Goal: Task Accomplishment & Management: Complete application form

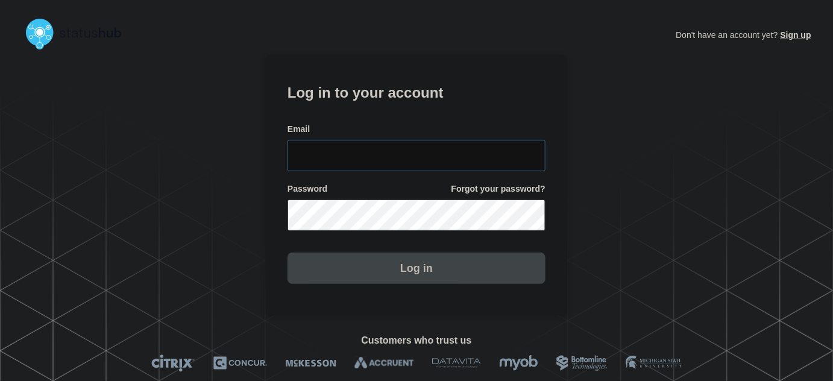
type input "[PERSON_NAME][EMAIL_ADDRESS][PERSON_NAME][DOMAIN_NAME]"
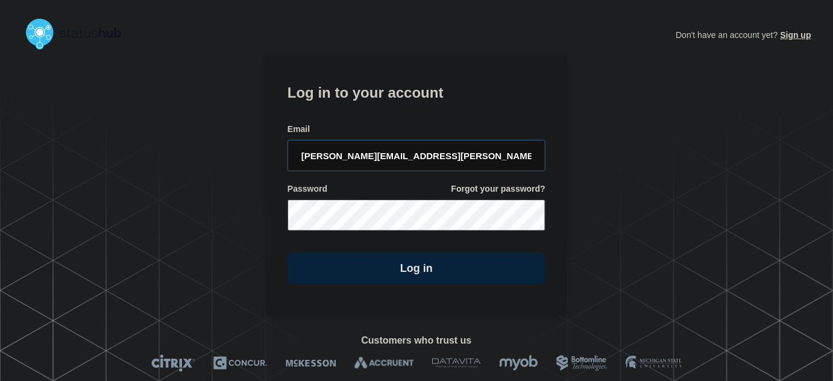
click at [428, 151] on input "[PERSON_NAME][EMAIL_ADDRESS][PERSON_NAME][DOMAIN_NAME]" at bounding box center [417, 155] width 258 height 31
drag, startPoint x: 418, startPoint y: 101, endPoint x: 453, endPoint y: 127, distance: 44.0
click at [417, 101] on h1 "Log in to your account" at bounding box center [417, 91] width 258 height 22
drag, startPoint x: 429, startPoint y: 277, endPoint x: 533, endPoint y: 292, distance: 104.8
click at [431, 277] on button "Log in" at bounding box center [417, 268] width 258 height 31
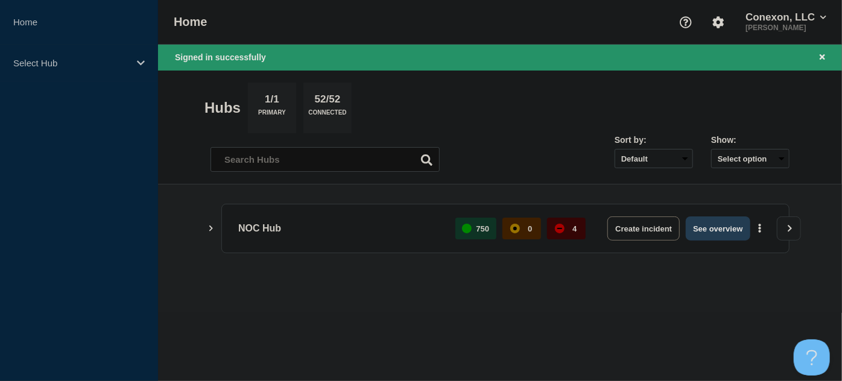
click at [713, 226] on button "See overview" at bounding box center [718, 228] width 64 height 24
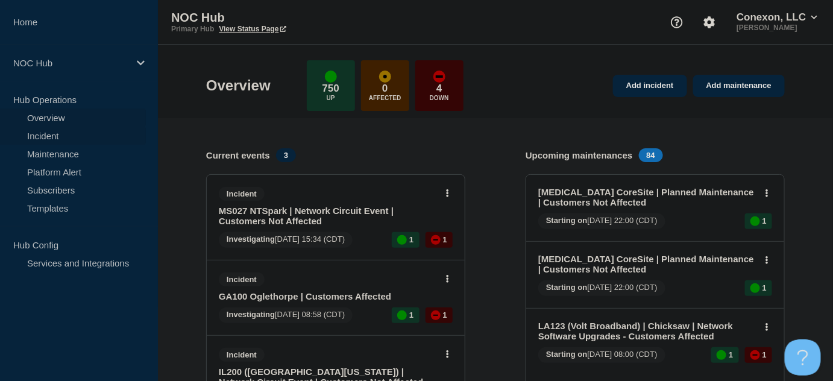
click at [33, 133] on link "Incident" at bounding box center [73, 136] width 146 height 18
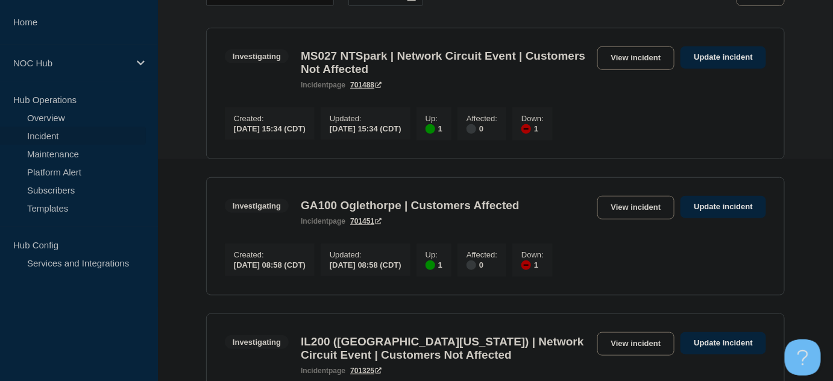
scroll to position [219, 0]
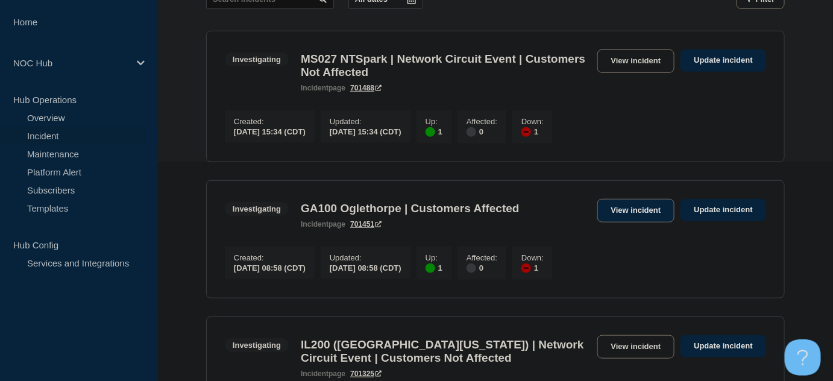
click at [616, 217] on link "View incident" at bounding box center [637, 211] width 78 height 24
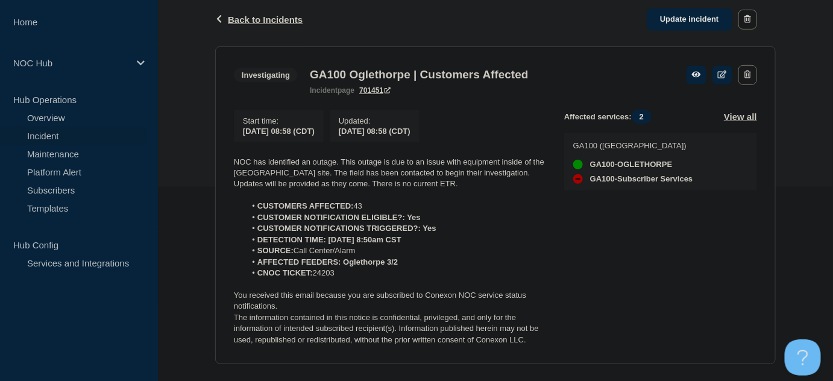
scroll to position [218, 0]
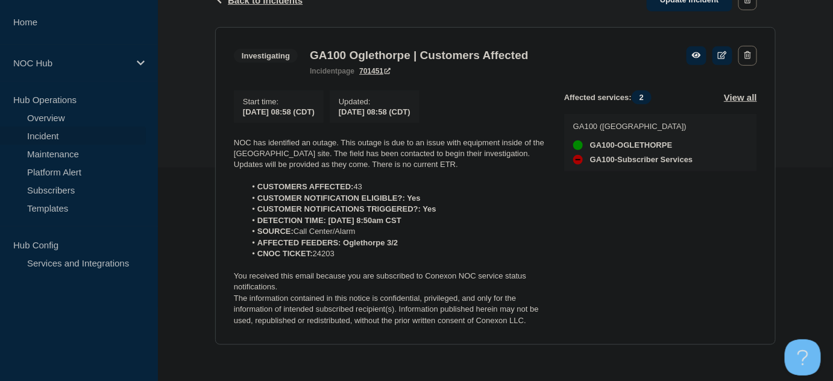
drag, startPoint x: 355, startPoint y: 254, endPoint x: 230, endPoint y: 144, distance: 167.1
click at [230, 144] on section "Investigating GA100 Oglethorpe | Customers Affected incident page 701451 Start …" at bounding box center [495, 186] width 561 height 318
copy div "NOC has identified an outage. This outage is due to an issue with equipment ins…"
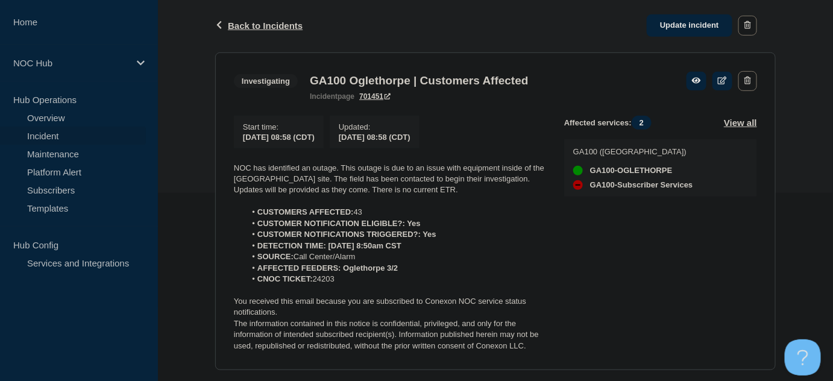
scroll to position [163, 0]
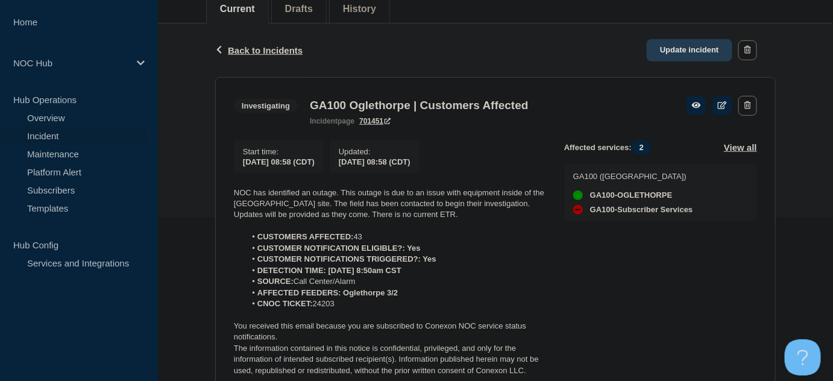
click at [692, 52] on link "Update incident" at bounding box center [690, 50] width 86 height 22
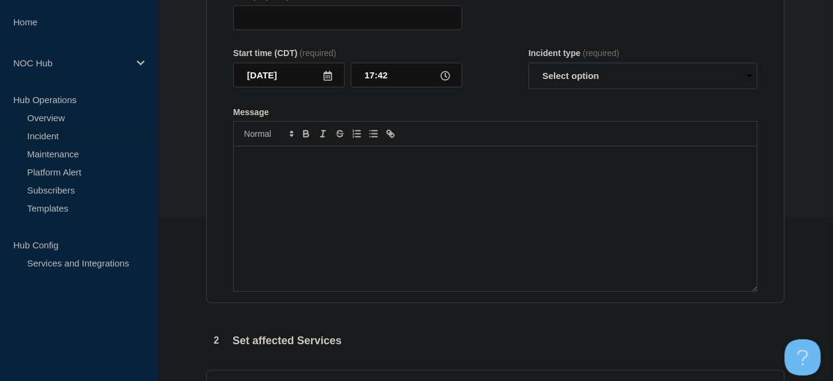
type input "GA100 Oglethorpe | Customers Affected"
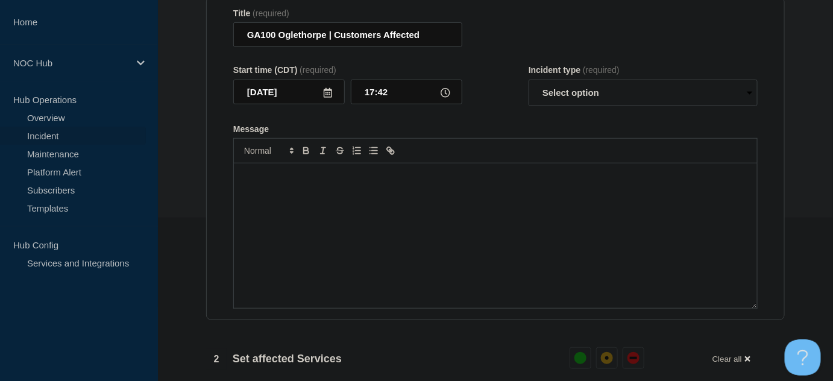
click at [387, 180] on p "Message" at bounding box center [495, 176] width 505 height 11
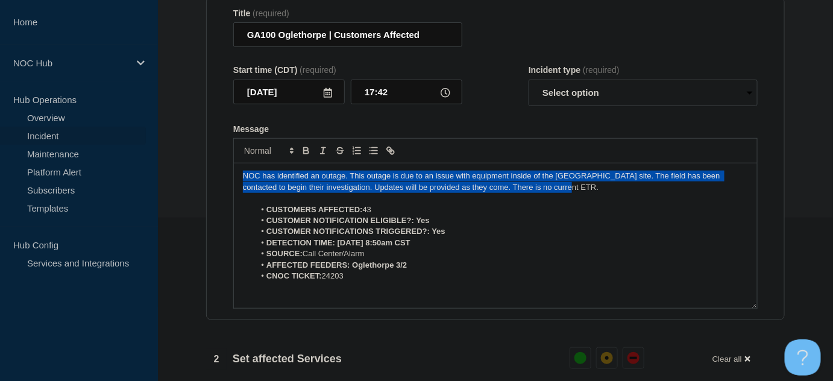
drag, startPoint x: 541, startPoint y: 194, endPoint x: 230, endPoint y: 175, distance: 311.7
click at [231, 175] on section "Title (required) GA100 Oglethorpe | Customers Affected Start time (CDT) (requir…" at bounding box center [495, 159] width 579 height 324
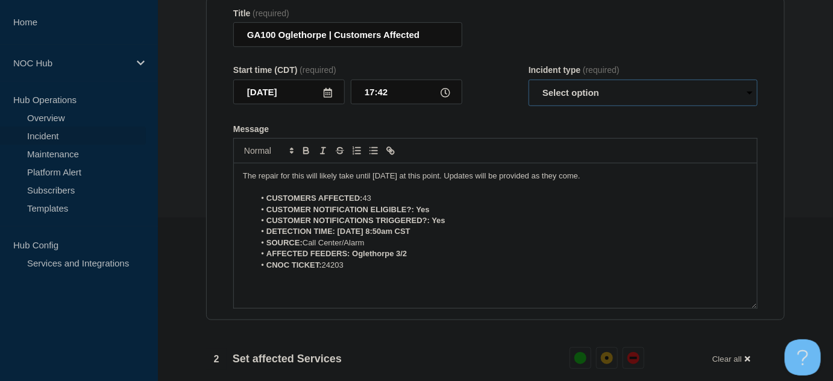
click at [599, 91] on select "Select option Investigating Identified Monitoring Resolved" at bounding box center [643, 93] width 229 height 27
select select "identified"
click at [529, 85] on select "Select option Investigating Identified Monitoring Resolved" at bounding box center [643, 93] width 229 height 27
click at [514, 124] on form "Title (required) GA100 Oglethorpe | Customers Affected Start time (CDT) (requir…" at bounding box center [495, 158] width 525 height 301
click at [593, 181] on p "The repair for this will likely take until tomorrow at this point. Updates will…" at bounding box center [495, 176] width 505 height 11
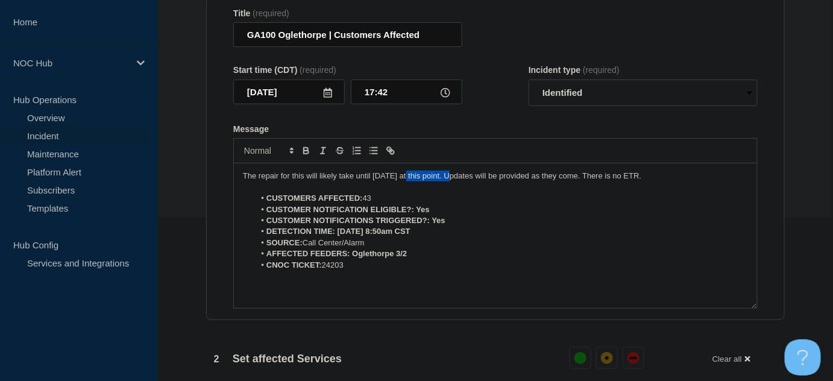
drag, startPoint x: 431, startPoint y: 183, endPoint x: 406, endPoint y: 185, distance: 24.2
click at [406, 181] on p "The repair for this will likely take until tomorrow at this point. Updates will…" at bounding box center [495, 176] width 505 height 11
drag, startPoint x: 401, startPoint y: 181, endPoint x: 323, endPoint y: 183, distance: 77.8
click at [308, 181] on p "The repair for this will likely take until tomorrow. Updates will be provided a…" at bounding box center [495, 176] width 505 height 11
click at [392, 181] on p "The repair for this is going to likely run until tomorrow. Updates will be prov…" at bounding box center [495, 176] width 505 height 11
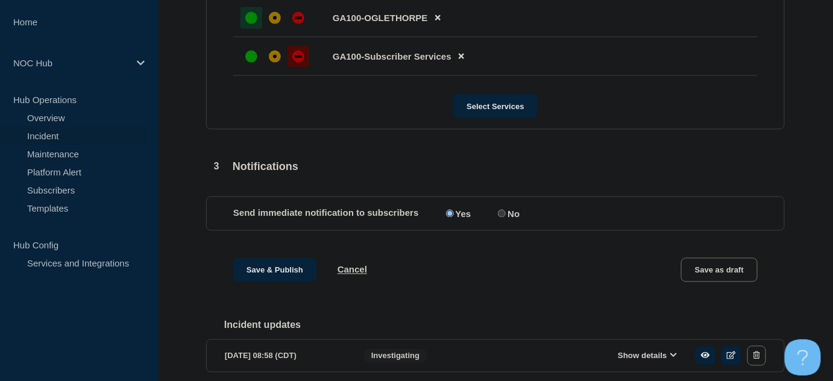
scroll to position [602, 0]
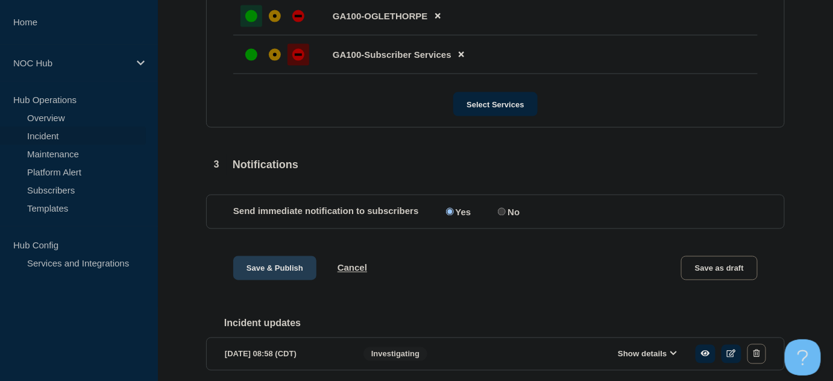
click at [273, 277] on button "Save & Publish" at bounding box center [274, 268] width 83 height 24
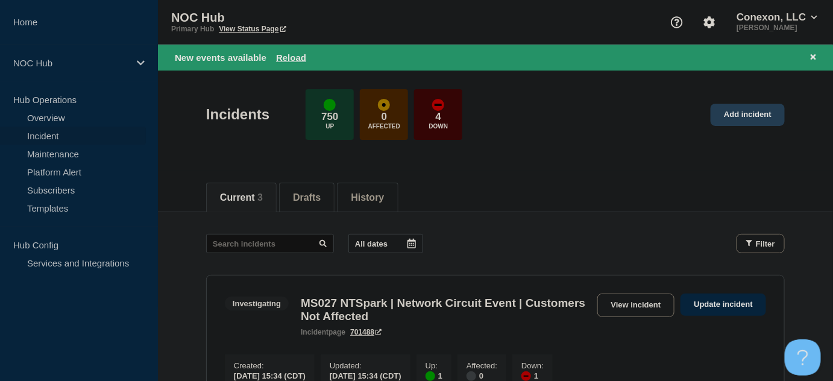
click at [736, 115] on link "Add incident" at bounding box center [748, 115] width 74 height 22
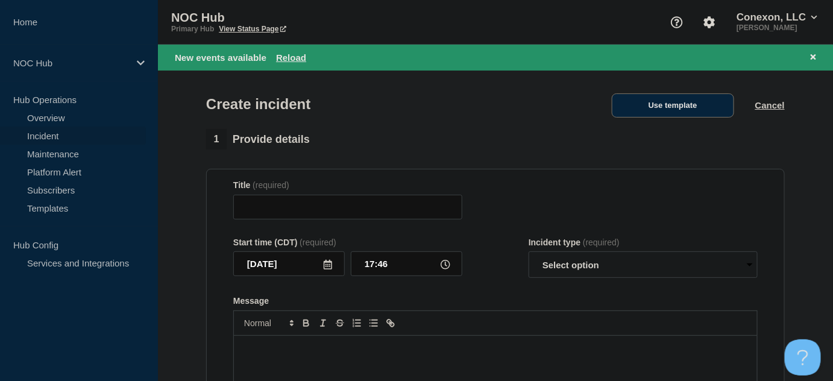
click at [648, 109] on button "Use template" at bounding box center [673, 105] width 122 height 24
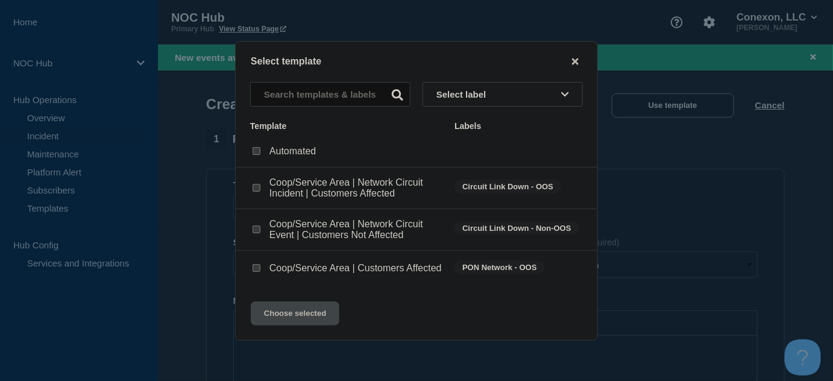
click at [259, 272] on input "Coop/Service Area | Customers Affected checkbox" at bounding box center [257, 268] width 8 height 8
checkbox input "true"
click at [313, 317] on button "Choose selected" at bounding box center [295, 313] width 89 height 24
type input "Coop/Service Area | Customers Affected"
select select "investigating"
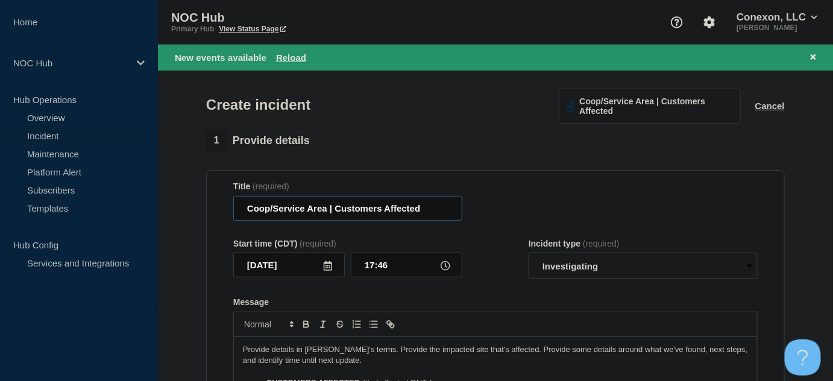
drag, startPoint x: 326, startPoint y: 208, endPoint x: 199, endPoint y: 210, distance: 127.2
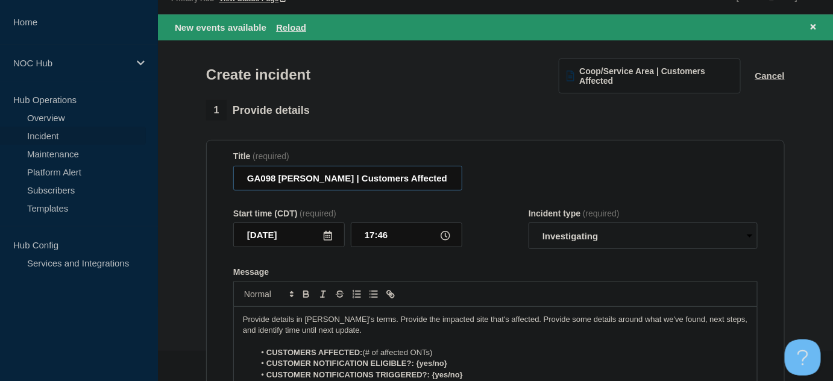
scroll to position [54, 0]
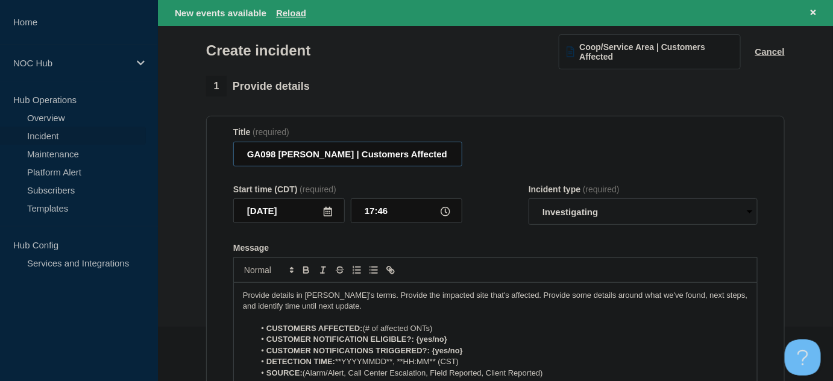
type input "GA098 Jackson | Customers Affected"
click at [555, 212] on select "Select option Investigating Identified Monitoring" at bounding box center [643, 211] width 229 height 27
select select "identified"
click at [529, 200] on select "Select option Investigating Identified Monitoring" at bounding box center [643, 211] width 229 height 27
click at [513, 214] on div "Start time (CDT) (required) 2025-08-17 17:46 Incident type (required) Select op…" at bounding box center [495, 205] width 525 height 41
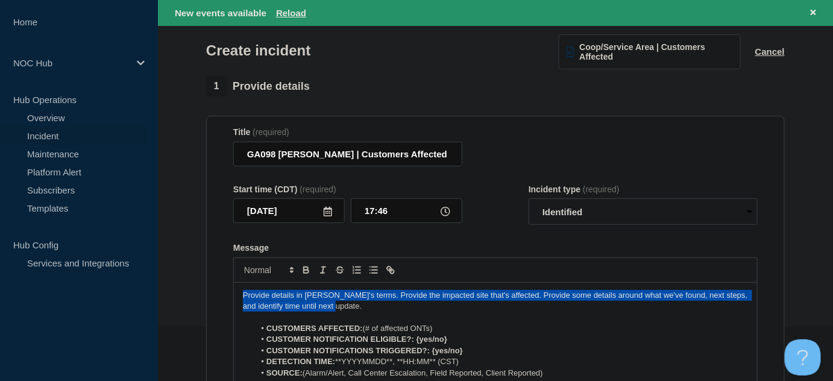
drag, startPoint x: 303, startPoint y: 299, endPoint x: 201, endPoint y: 279, distance: 103.9
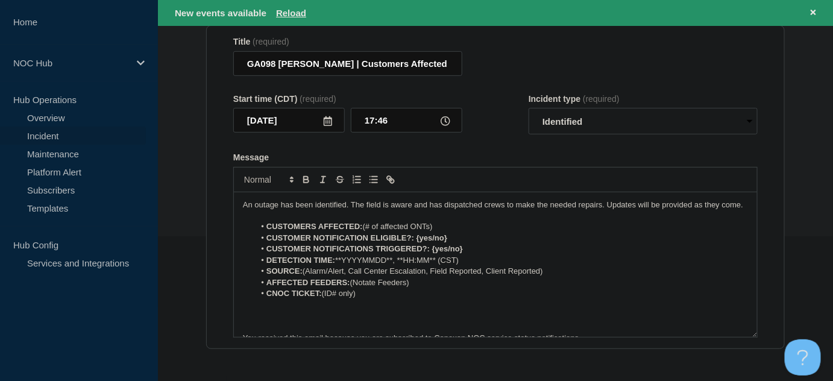
scroll to position [164, 0]
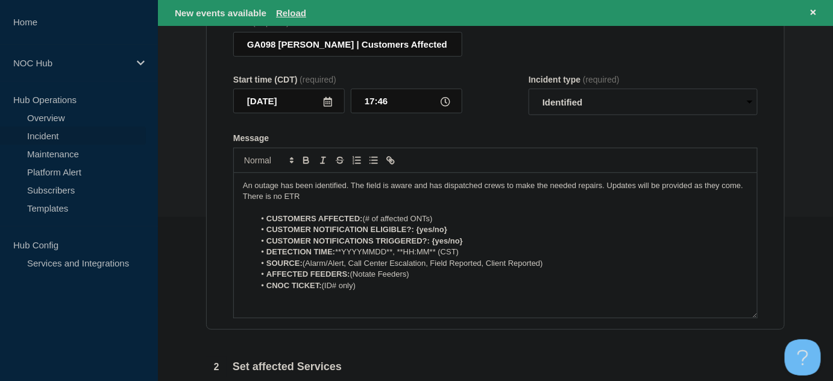
drag, startPoint x: 366, startPoint y: 218, endPoint x: 466, endPoint y: 212, distance: 100.3
click at [463, 214] on li "CUSTOMERS AFFECTED: (# of affected ONTs)" at bounding box center [502, 218] width 494 height 11
drag, startPoint x: 415, startPoint y: 229, endPoint x: 497, endPoint y: 222, distance: 82.3
click at [493, 227] on li "CUSTOMER NOTIFICATION ELIGIBLE?: {yes/no}" at bounding box center [502, 229] width 494 height 11
drag, startPoint x: 432, startPoint y: 241, endPoint x: 516, endPoint y: 241, distance: 83.8
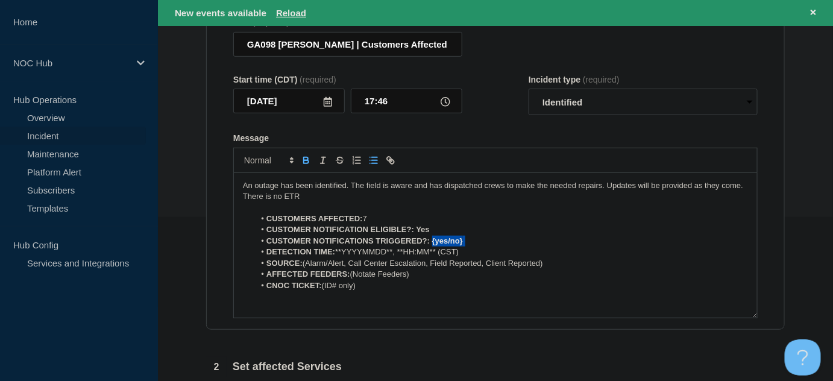
click at [516, 241] on li "CUSTOMER NOTIFICATIONS TRIGGERED?: {yes/no}" at bounding box center [502, 241] width 494 height 11
drag, startPoint x: 463, startPoint y: 252, endPoint x: 341, endPoint y: 255, distance: 122.4
click at [339, 253] on li "DETECTION TIME: **YYYYMMDD**, **HH:MM** (CST)" at bounding box center [502, 252] width 494 height 11
drag, startPoint x: 305, startPoint y: 259, endPoint x: 563, endPoint y: 260, distance: 257.5
click at [563, 260] on li "SOURCE: (Alarm/Alert, Call Center Escalation, Field Reported, Client Reported)" at bounding box center [502, 263] width 494 height 11
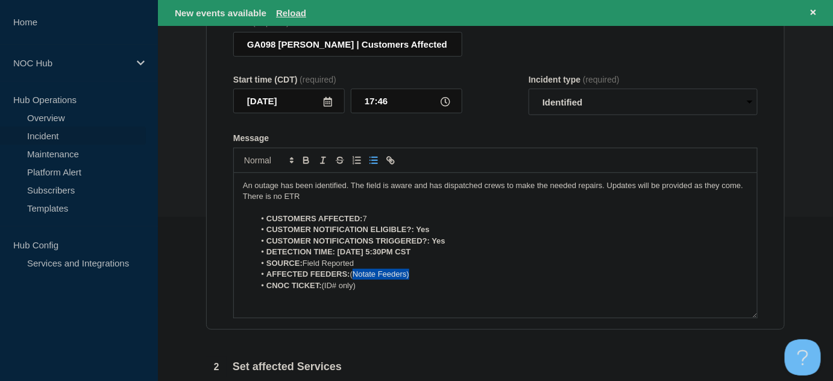
drag, startPoint x: 357, startPoint y: 274, endPoint x: 467, endPoint y: 270, distance: 110.5
click at [466, 271] on li "AFFECTED FEEDERS: (Notate Feeders)" at bounding box center [502, 274] width 494 height 11
drag, startPoint x: 323, startPoint y: 286, endPoint x: 411, endPoint y: 285, distance: 87.4
click at [408, 285] on li "CNOC TICKET: (ID# only)" at bounding box center [502, 285] width 494 height 11
drag, startPoint x: 357, startPoint y: 281, endPoint x: 157, endPoint y: 125, distance: 253.4
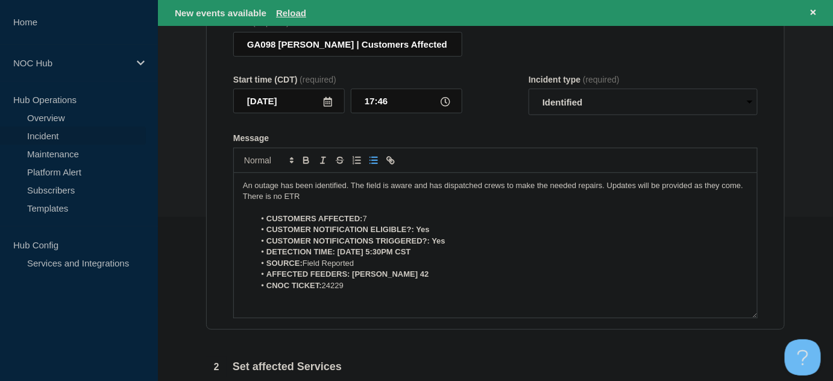
click at [157, 125] on div "Home NOC Hub Hub Operations Overview Incident Maintenance Platform Alert Subscr…" at bounding box center [416, 270] width 833 height 869
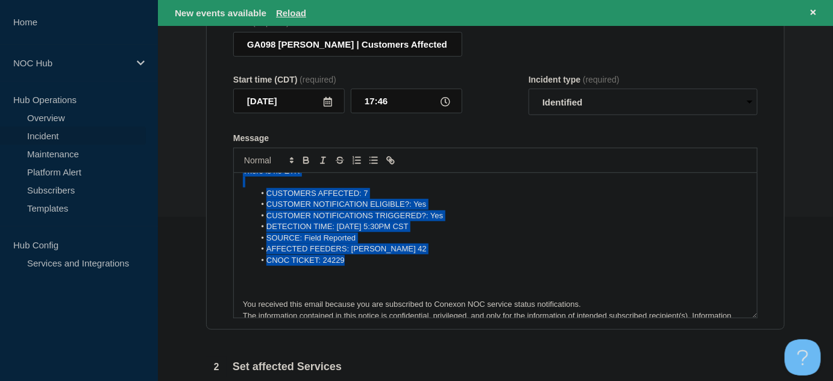
scroll to position [48, 0]
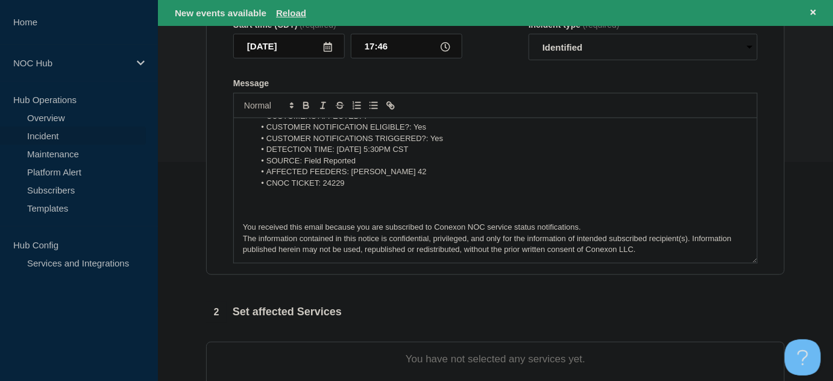
click at [282, 241] on p "The information contained in this notice is confidential, privileged, and only …" at bounding box center [495, 244] width 505 height 22
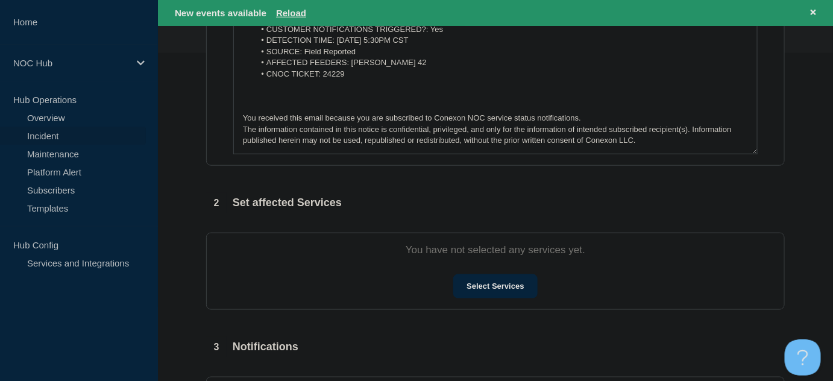
scroll to position [329, 0]
click at [481, 280] on button "Select Services" at bounding box center [495, 286] width 84 height 24
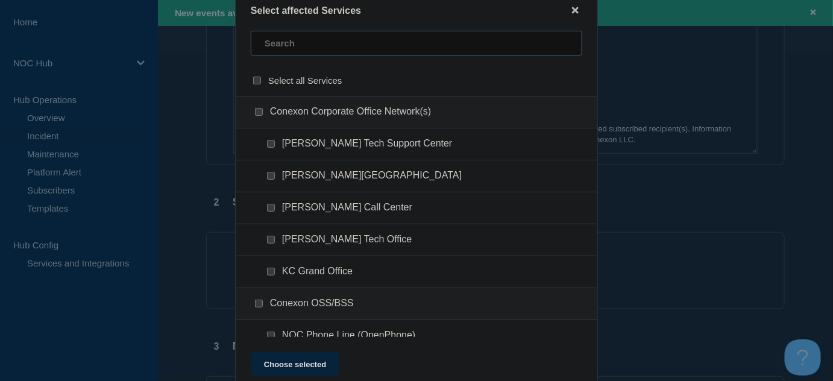
click at [291, 40] on input "text" at bounding box center [417, 43] width 332 height 25
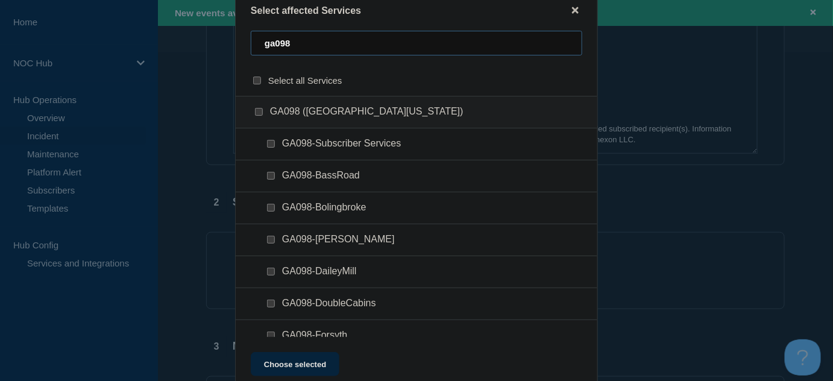
type input "ga098"
click at [273, 145] on input "GA098-Subscriber Services checkbox" at bounding box center [271, 144] width 8 height 8
checkbox input "true"
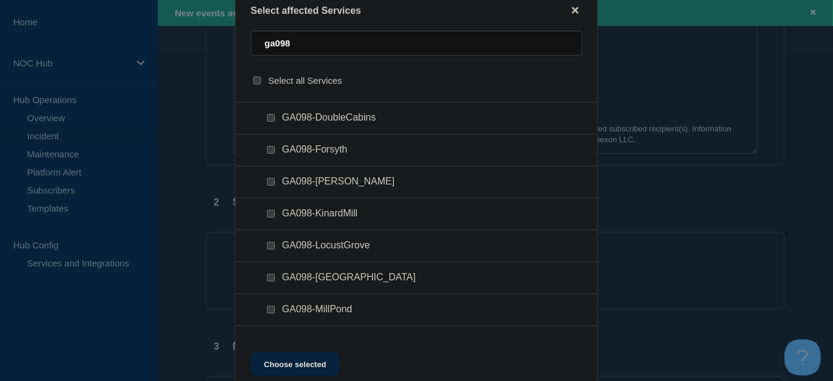
scroll to position [164, 0]
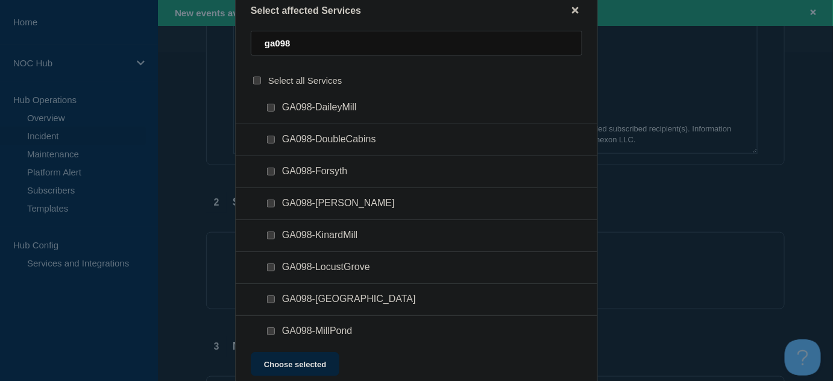
click at [268, 203] on input "GA098-Jackson checkbox" at bounding box center [271, 204] width 8 height 8
checkbox input "true"
drag, startPoint x: 309, startPoint y: 356, endPoint x: 343, endPoint y: 356, distance: 33.8
click at [309, 361] on button "Choose selected" at bounding box center [295, 364] width 89 height 24
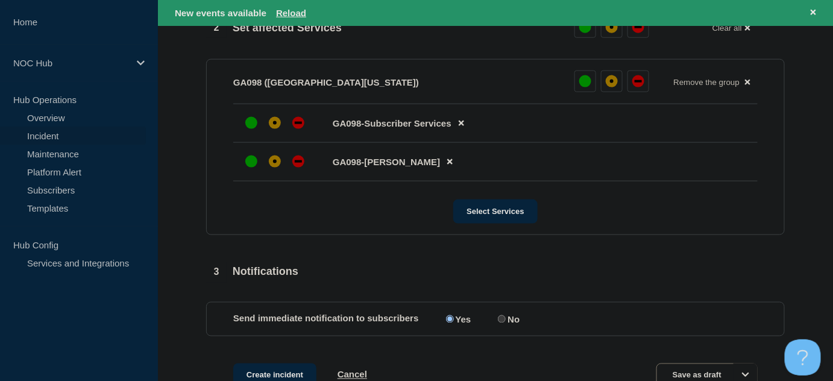
scroll to position [438, 0]
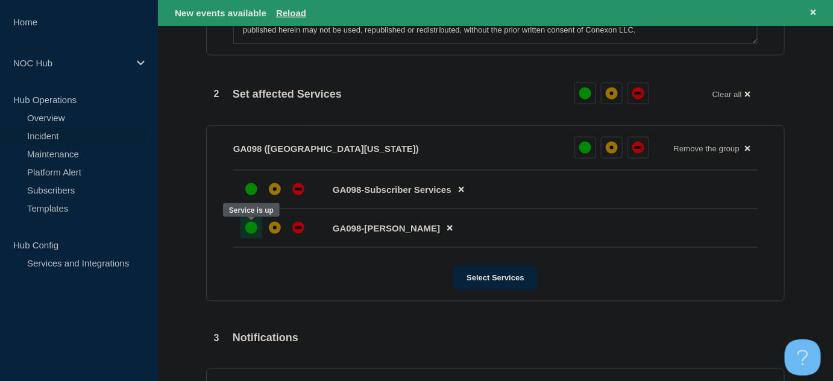
click at [242, 238] on div at bounding box center [252, 228] width 22 height 22
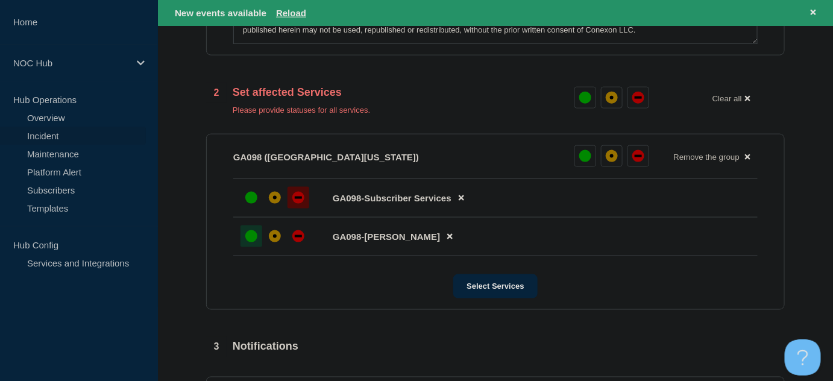
click at [301, 208] on div at bounding box center [299, 198] width 22 height 22
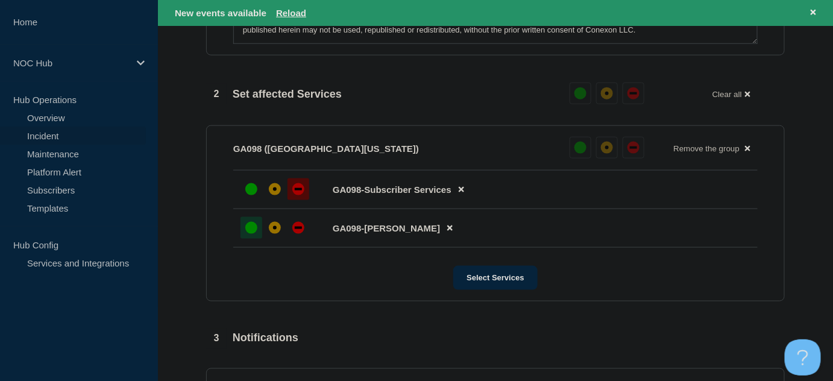
click at [223, 264] on section "GA098 (Central Georgia) Reset Remove the group Remove GA098-Subscriber Services…" at bounding box center [495, 213] width 579 height 176
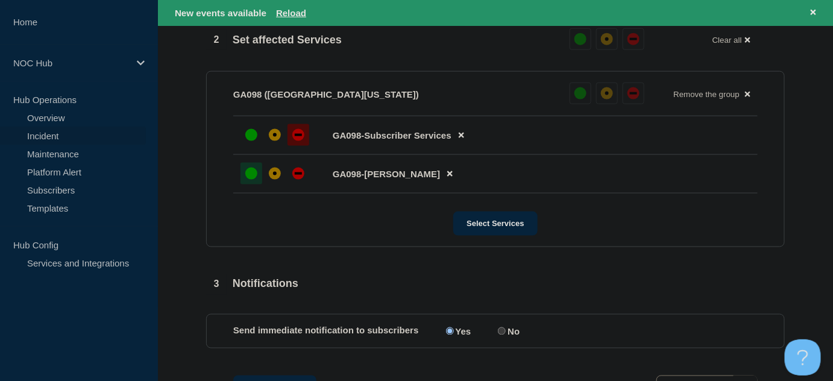
scroll to position [592, 0]
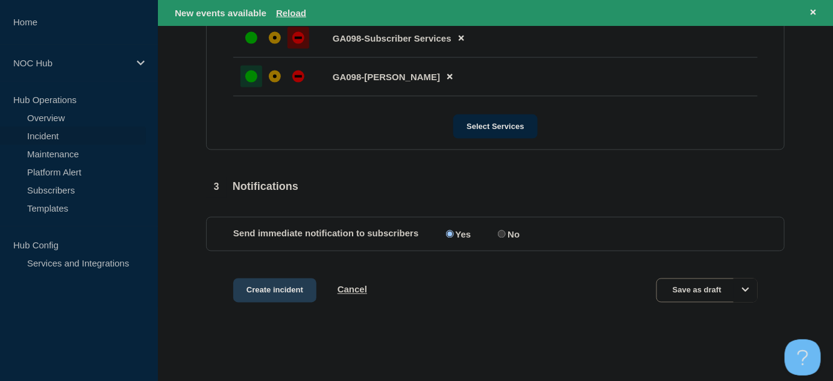
click at [278, 289] on button "Create incident" at bounding box center [274, 291] width 83 height 24
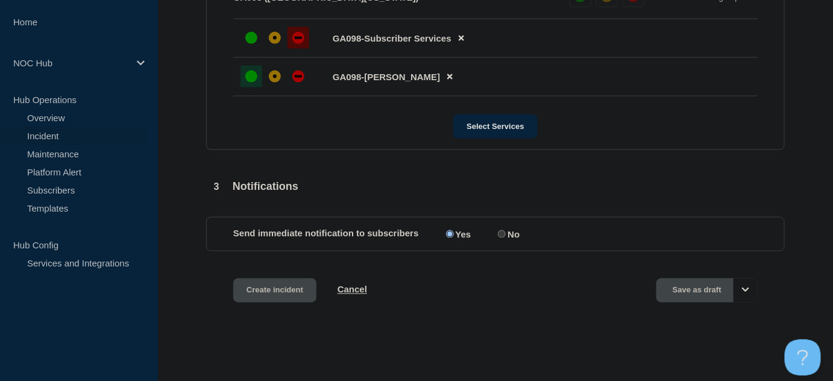
scroll to position [566, 0]
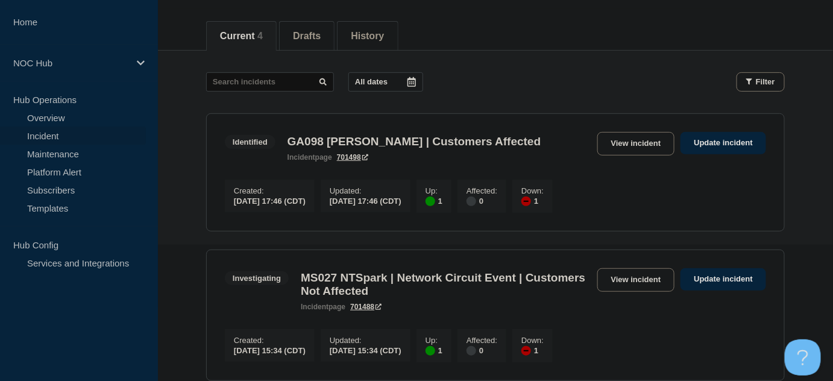
scroll to position [164, 0]
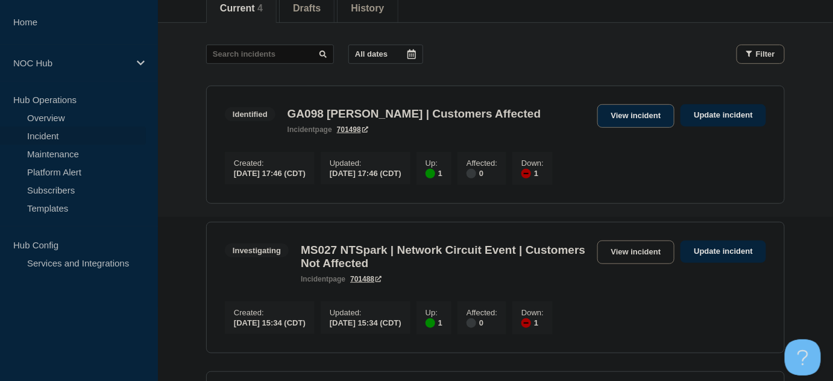
click at [630, 123] on link "View incident" at bounding box center [637, 116] width 78 height 24
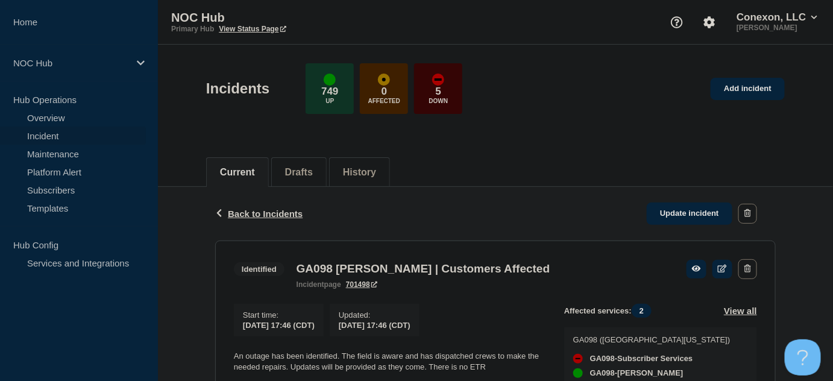
click at [417, 45] on header "Incidents 749 Up 0 Affected 5 Down Add incident" at bounding box center [495, 95] width 675 height 101
